Goal: Navigation & Orientation: Find specific page/section

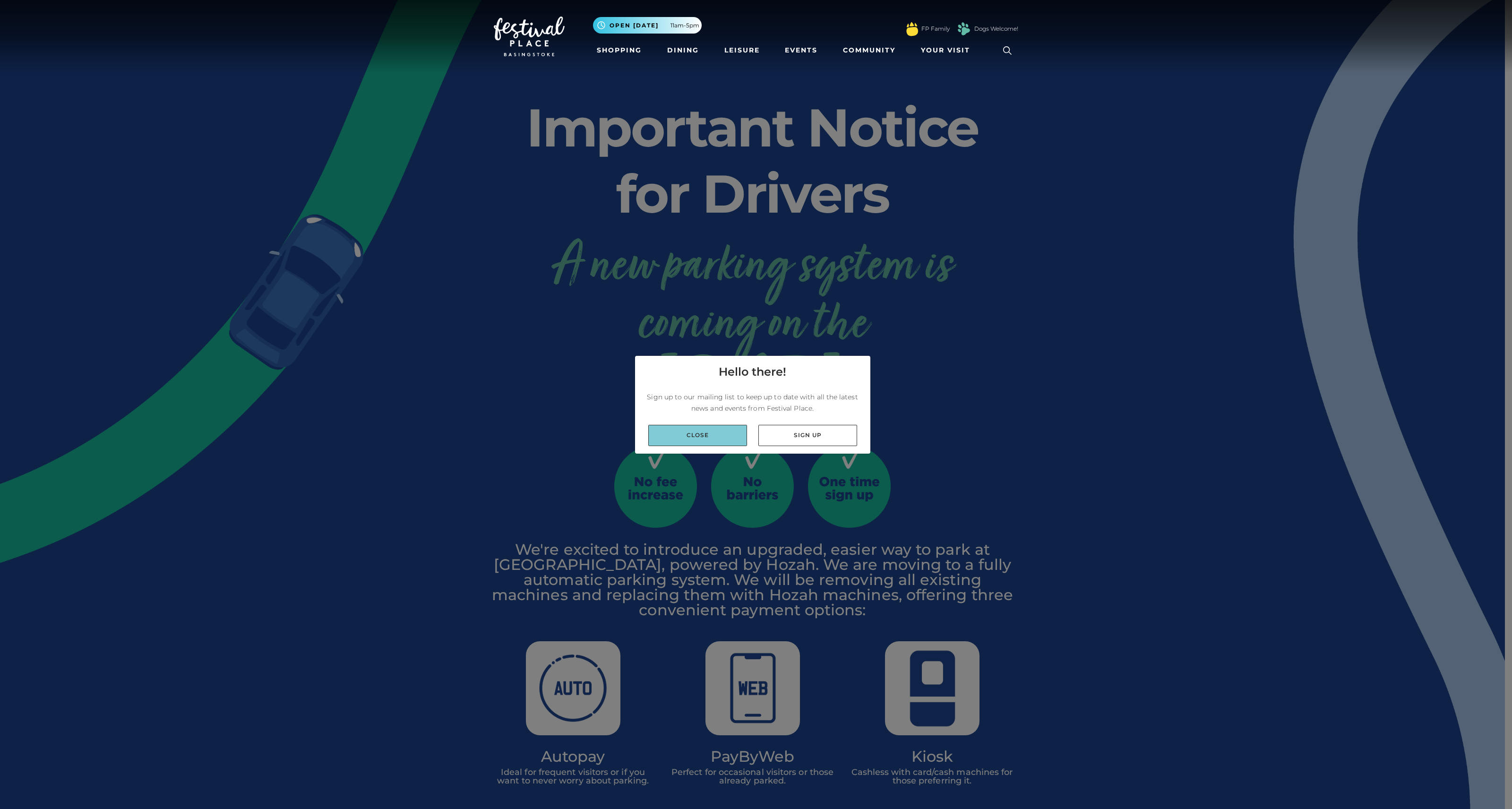
click at [718, 430] on link "Close" at bounding box center [697, 436] width 99 height 21
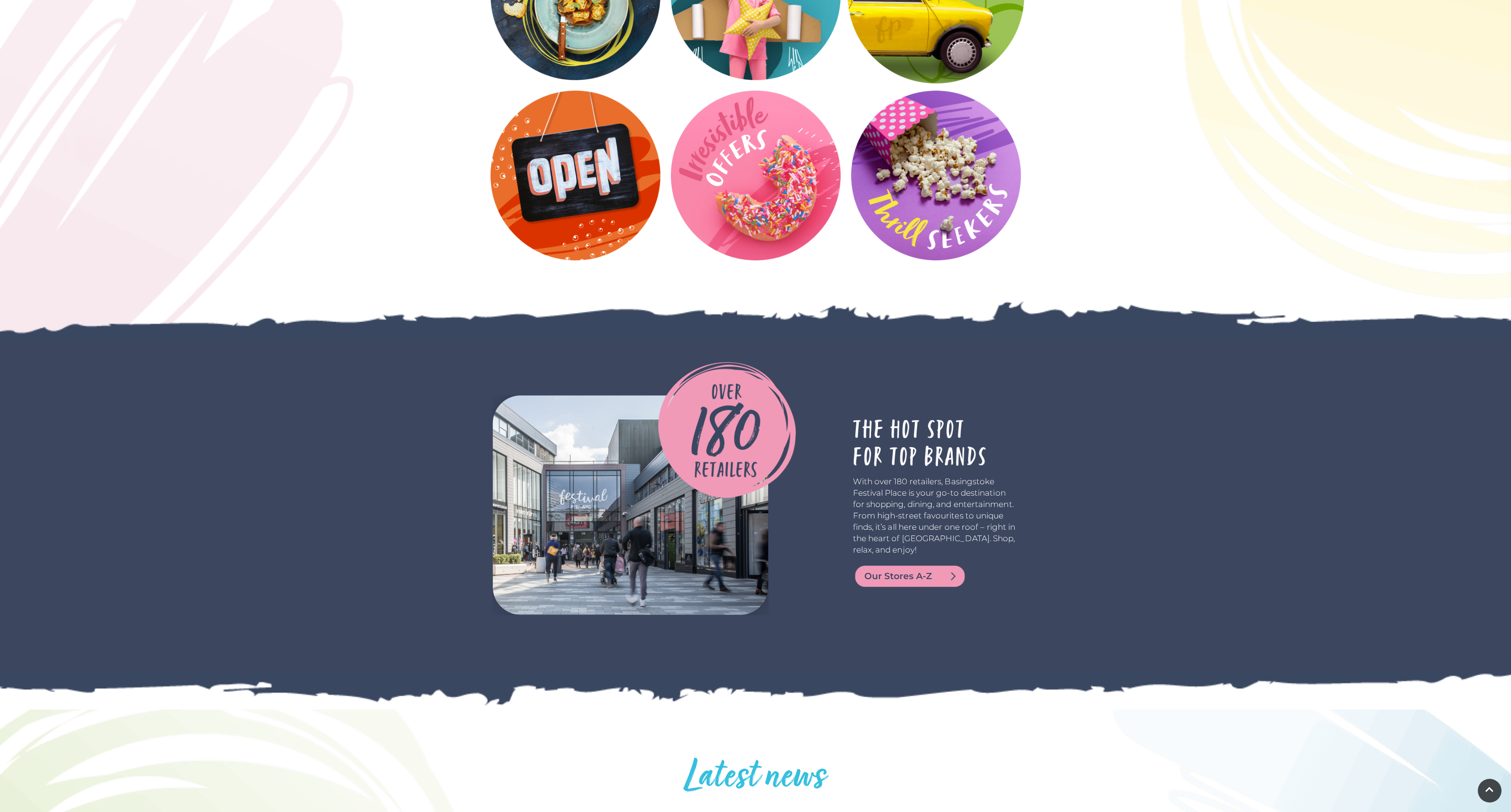
scroll to position [1230, 0]
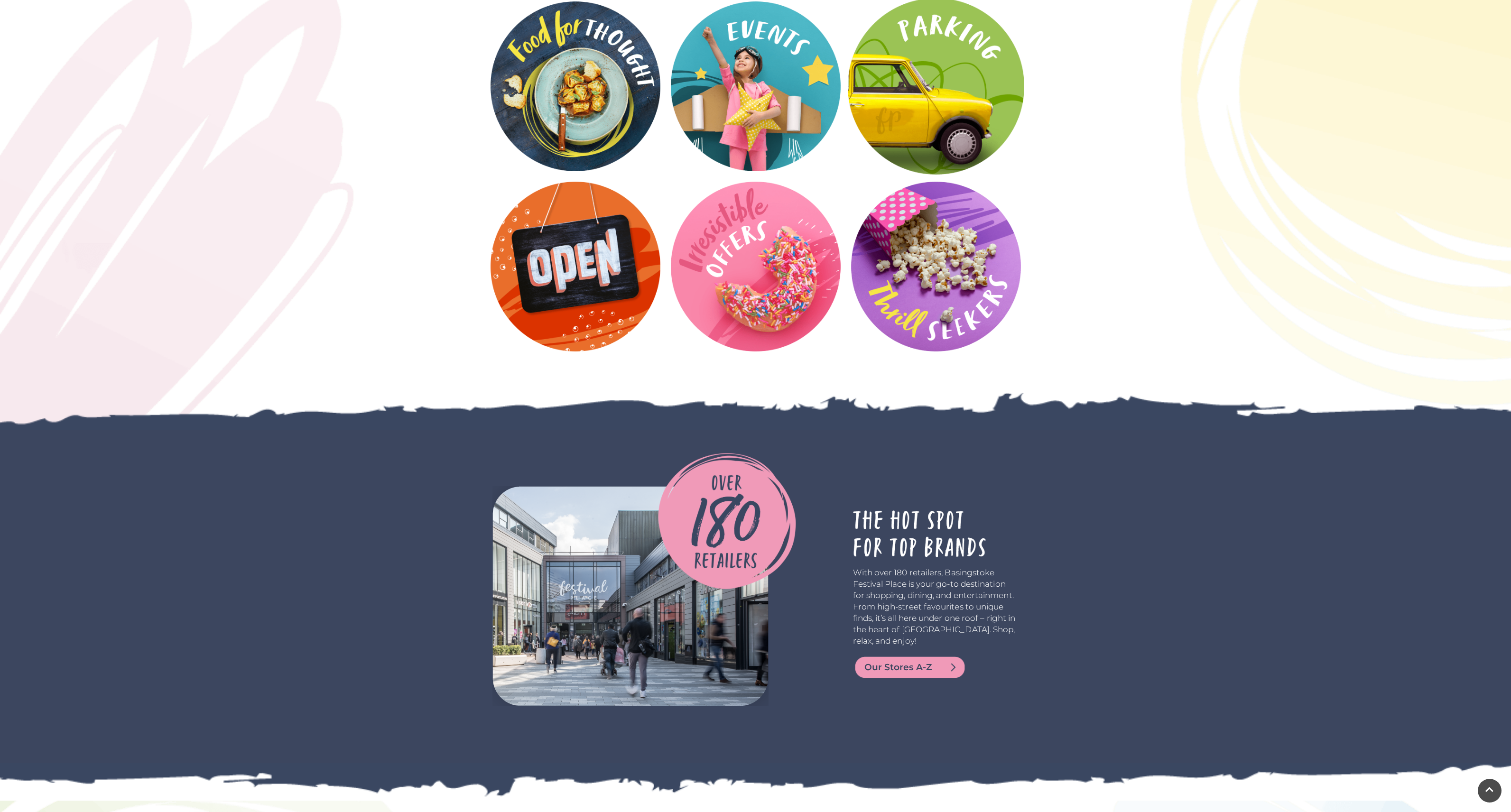
click at [942, 144] on video at bounding box center [936, 86] width 176 height 176
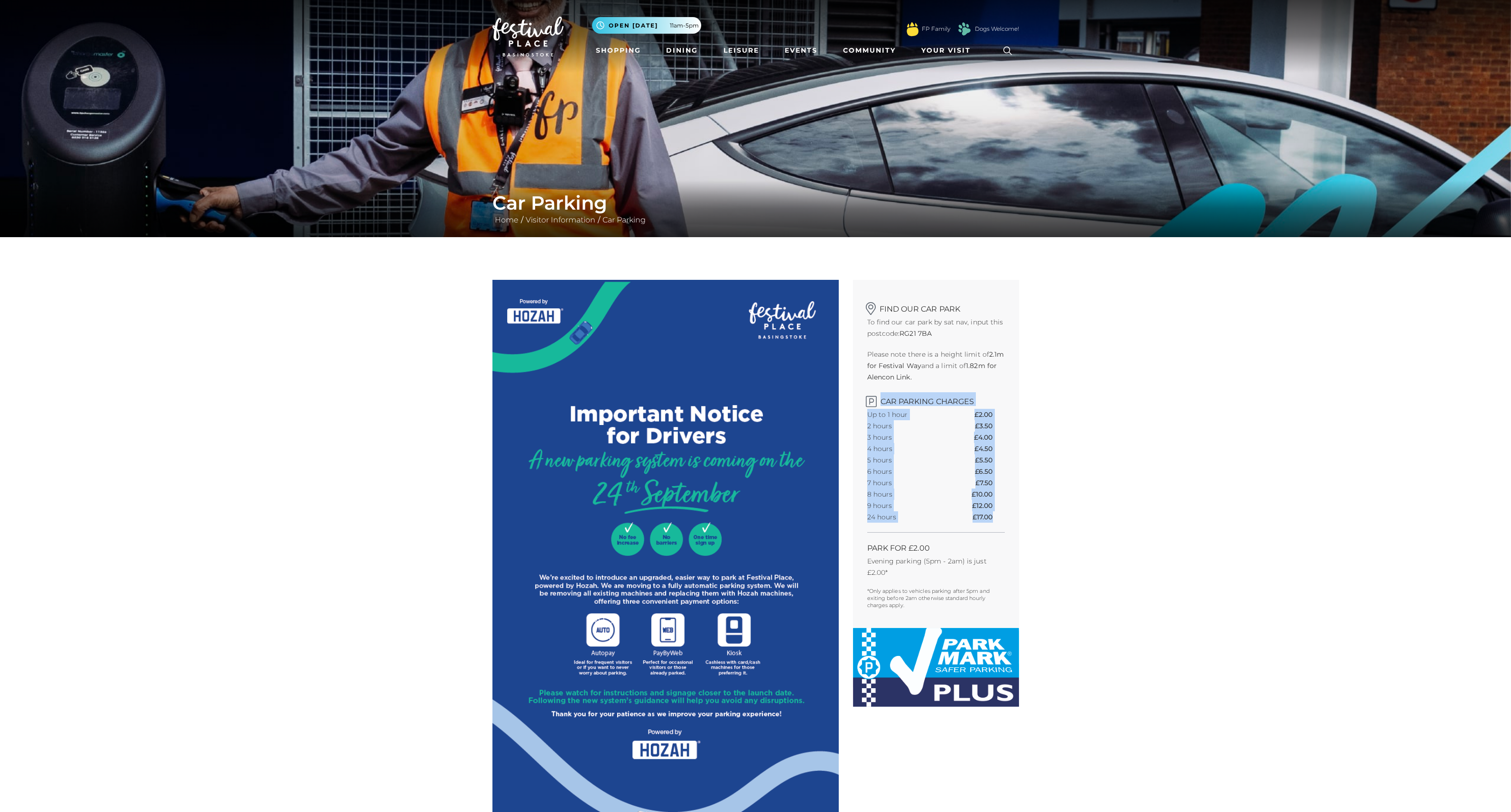
drag, startPoint x: 879, startPoint y: 401, endPoint x: 981, endPoint y: 527, distance: 162.1
click at [981, 527] on div "Find our car park To find our car park by sat nav, input this postcode: RG21 7B…" at bounding box center [936, 454] width 166 height 348
click at [981, 527] on div at bounding box center [936, 527] width 137 height 10
drag, startPoint x: 991, startPoint y: 527, endPoint x: 969, endPoint y: 429, distance: 100.4
click at [969, 429] on div "Find our car park To find our car park by sat nav, input this postcode: RG21 7B…" at bounding box center [936, 454] width 166 height 348
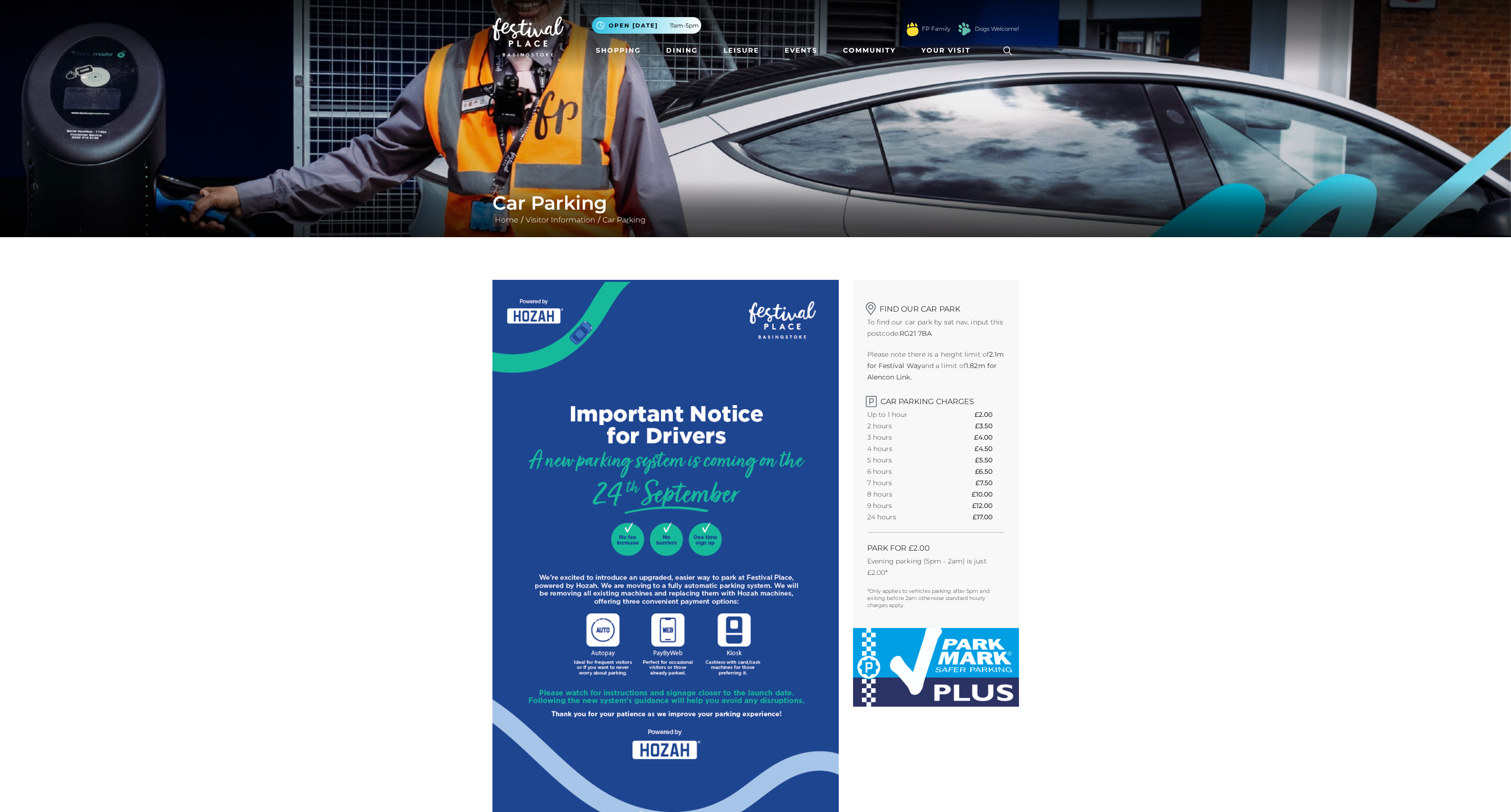
click at [969, 429] on tr "2 hours £3.50" at bounding box center [936, 425] width 137 height 11
click at [615, 55] on link "Shopping" at bounding box center [618, 51] width 52 height 18
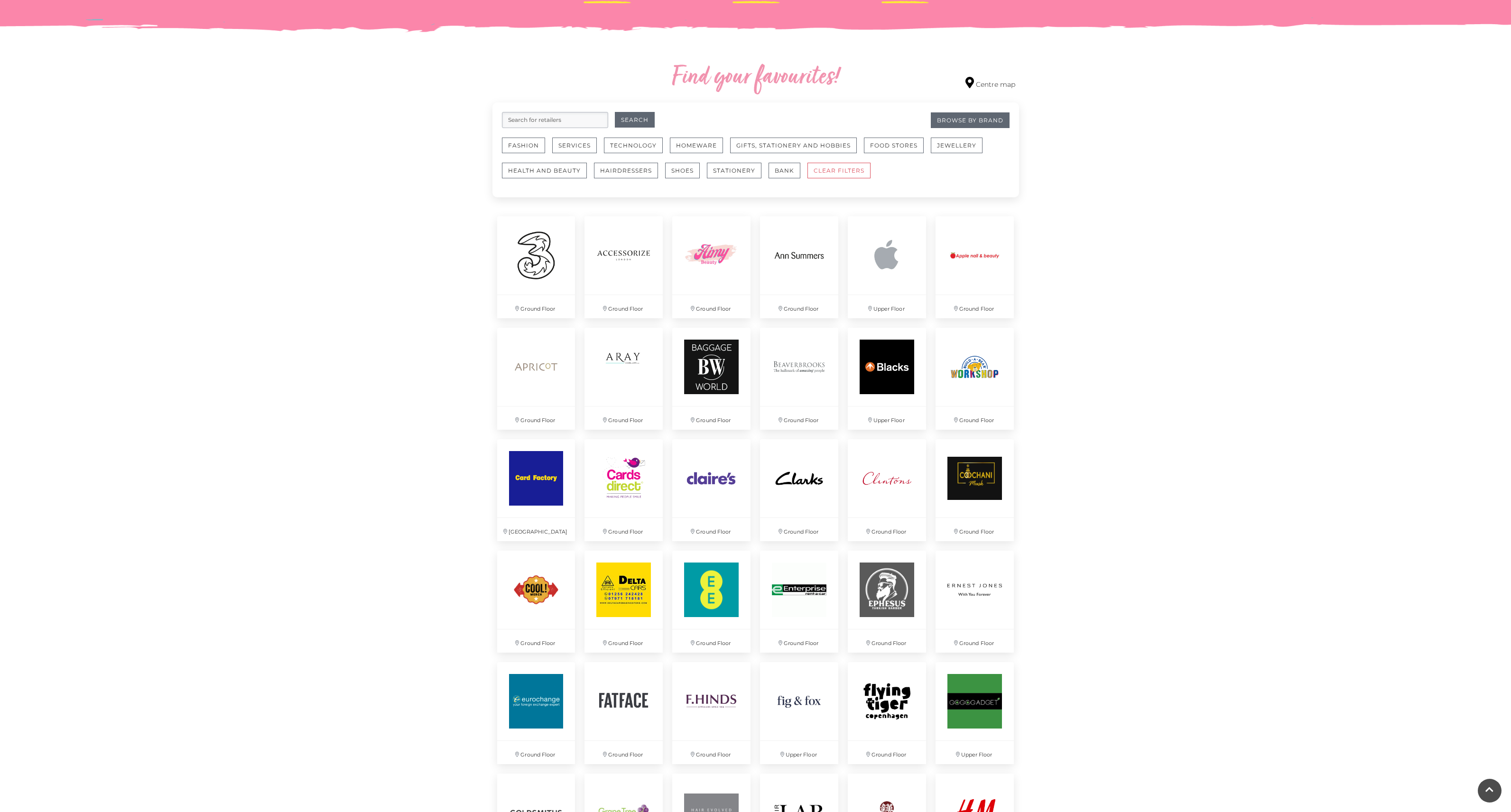
scroll to position [229, 0]
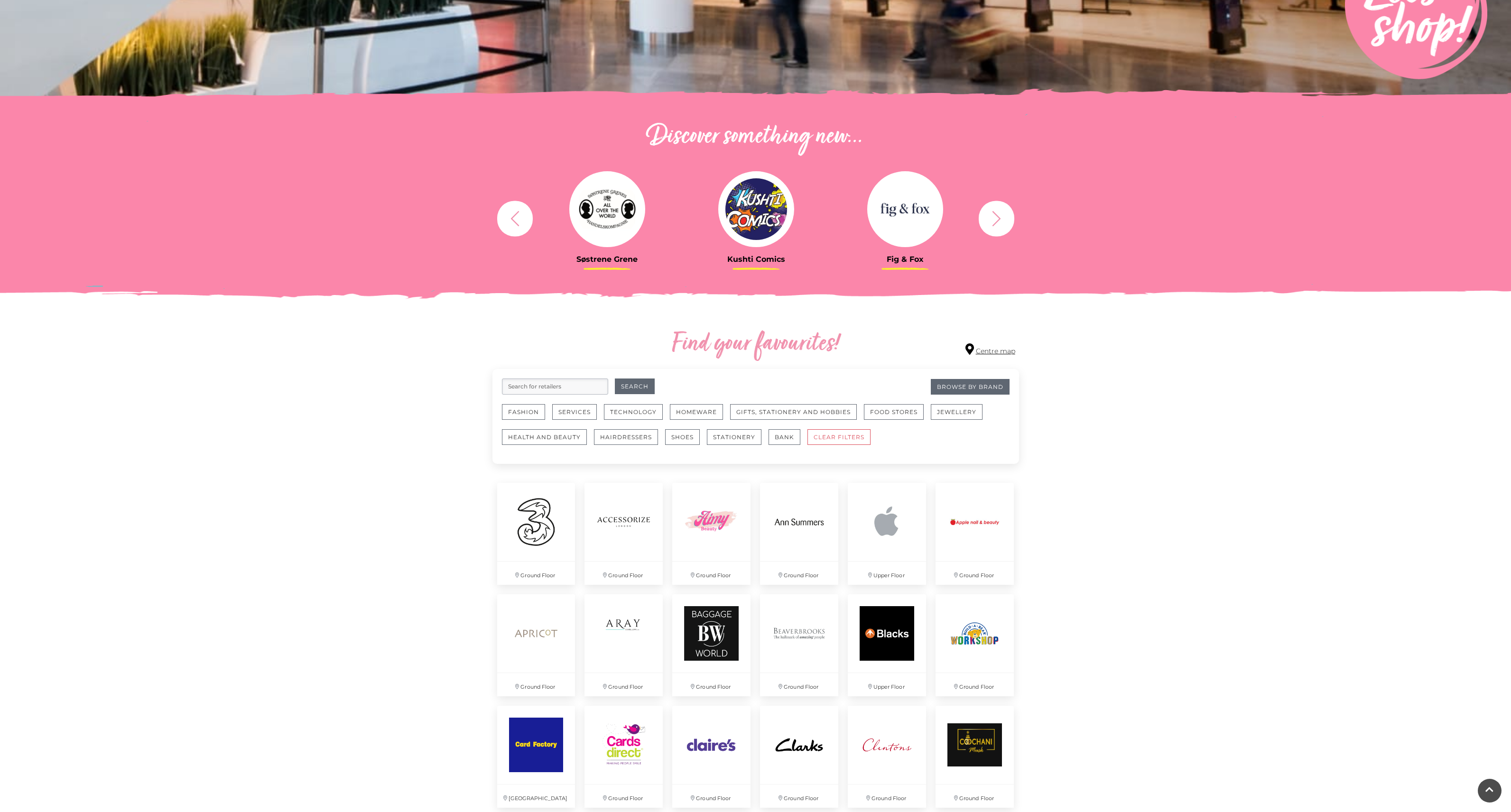
click at [988, 353] on link "Centre map" at bounding box center [990, 350] width 50 height 13
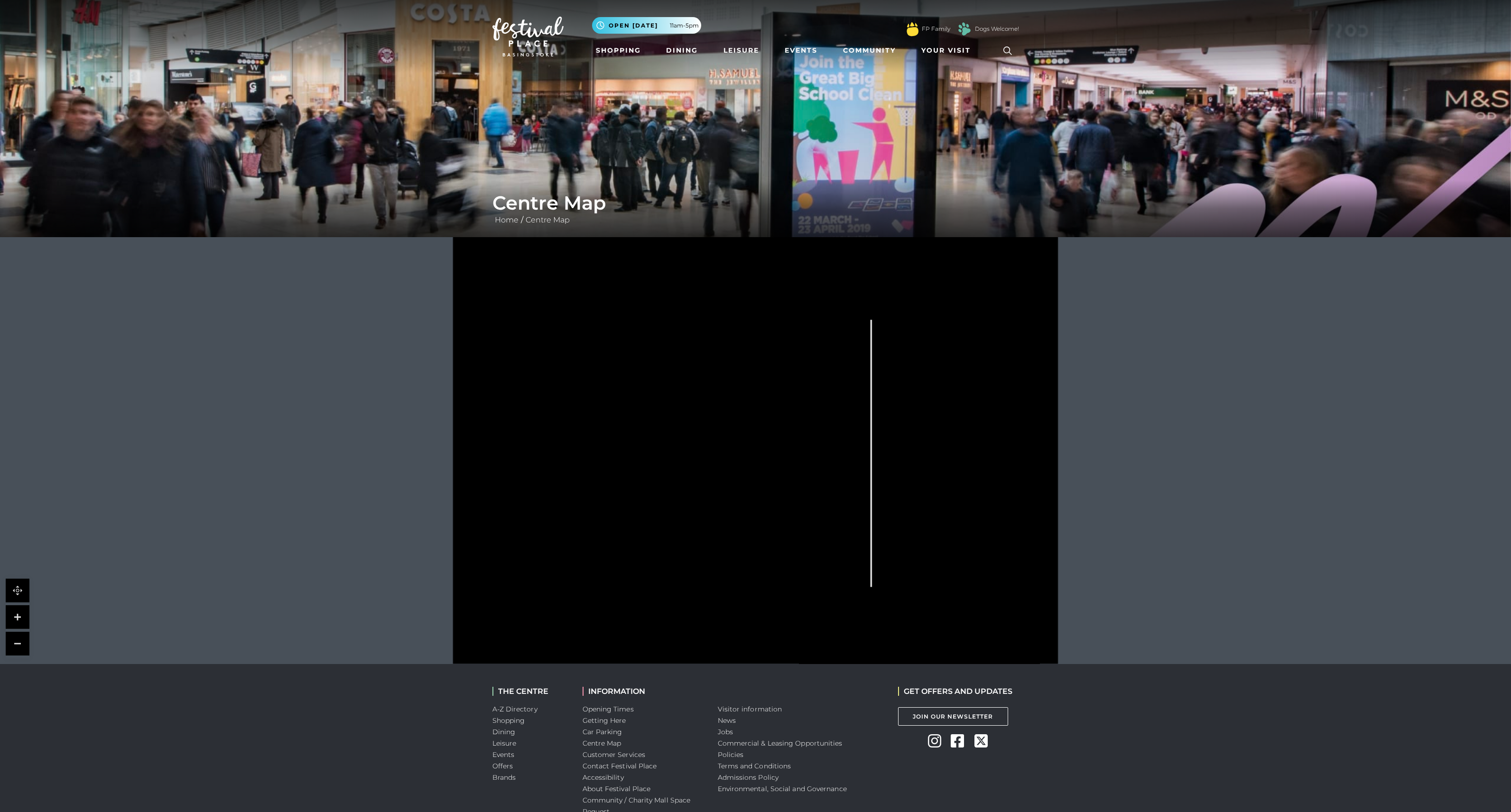
click at [574, 276] on tspan "THE MALLS" at bounding box center [574, 276] width 0 height 0
click at [596, 276] on tspan "THE ANVIL" at bounding box center [596, 276] width 0 height 0
drag, startPoint x: 684, startPoint y: 420, endPoint x: 696, endPoint y: 422, distance: 12.2
click at [696, 422] on g at bounding box center [768, 453] width 526 height 337
click at [656, 520] on icon at bounding box center [755, 450] width 758 height 427
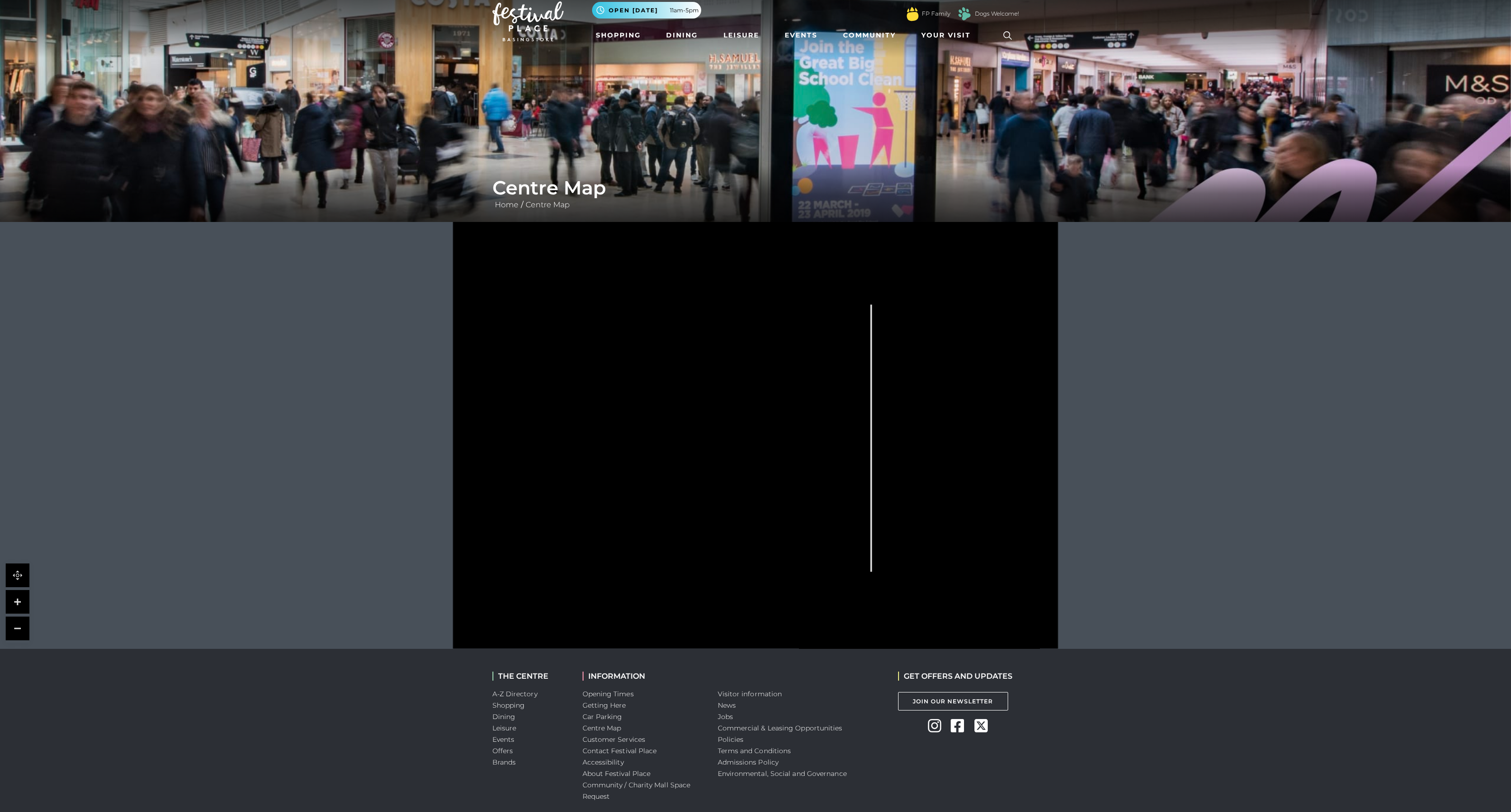
scroll to position [59, 0]
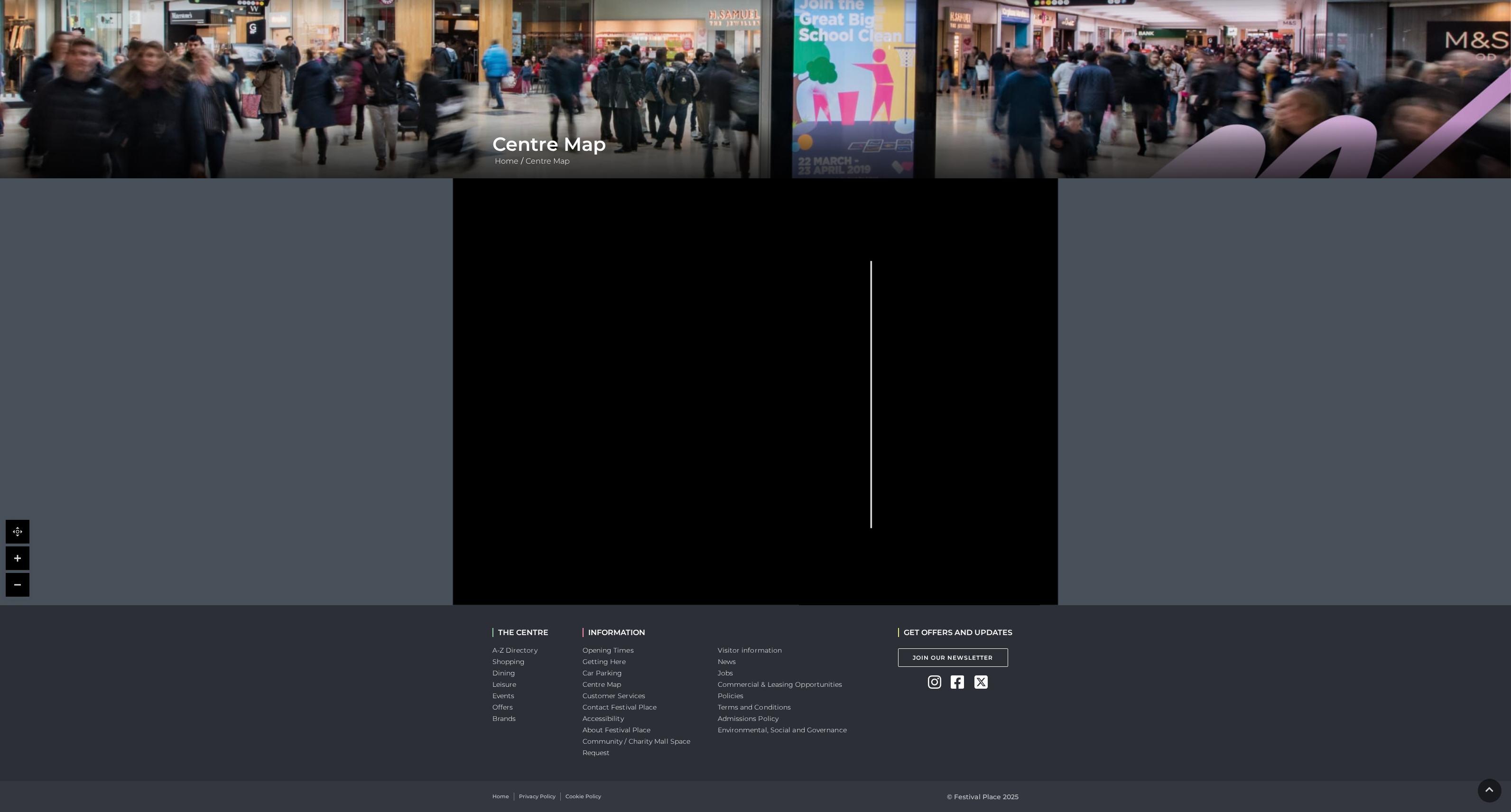
click at [608, 471] on tspan "Warren James" at bounding box center [608, 471] width 0 height 0
